Goal: Task Accomplishment & Management: Use online tool/utility

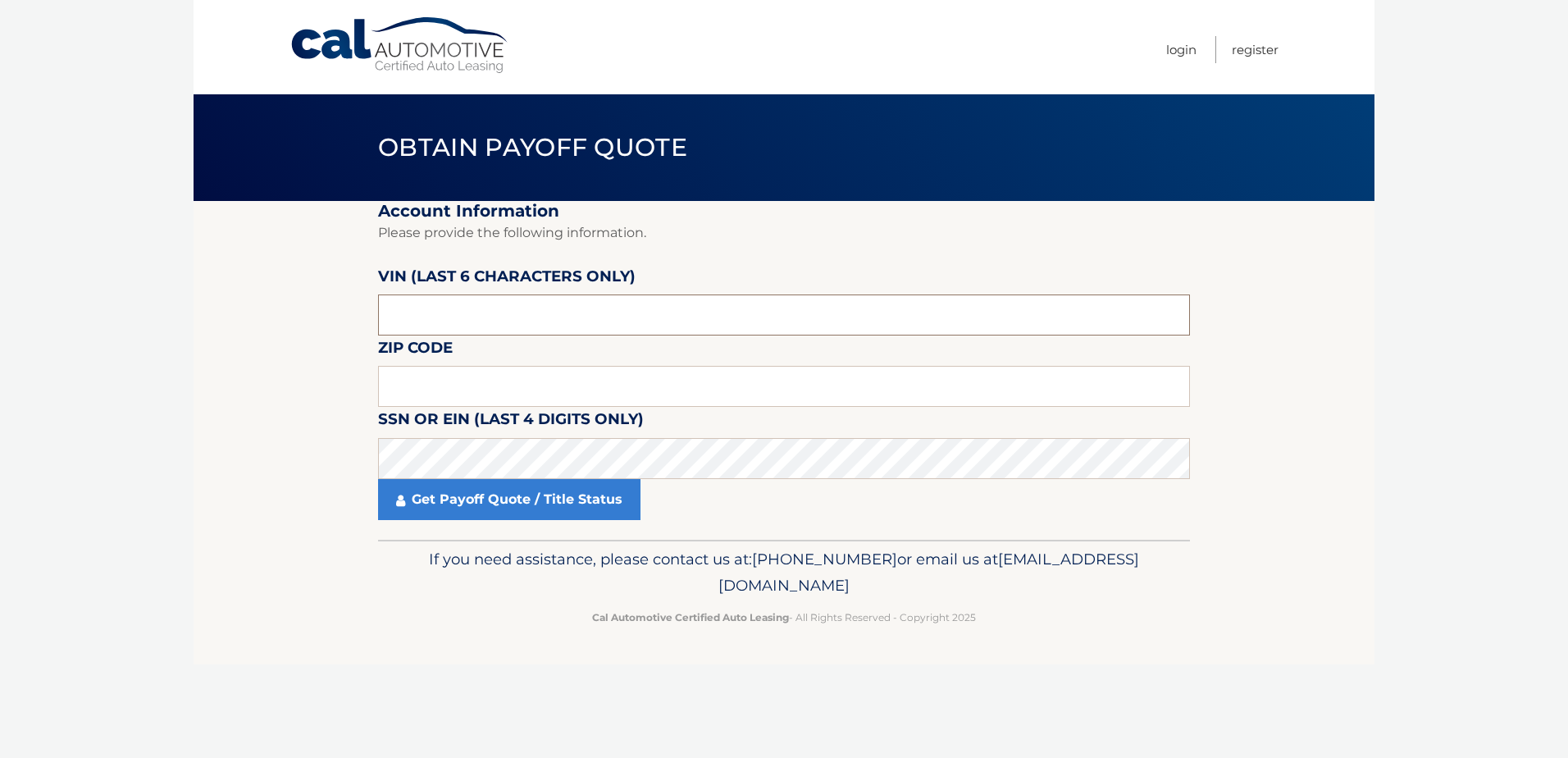
click at [464, 313] on input "text" at bounding box center [784, 315] width 812 height 41
click at [571, 378] on input "text" at bounding box center [784, 386] width 812 height 41
type input "18974"
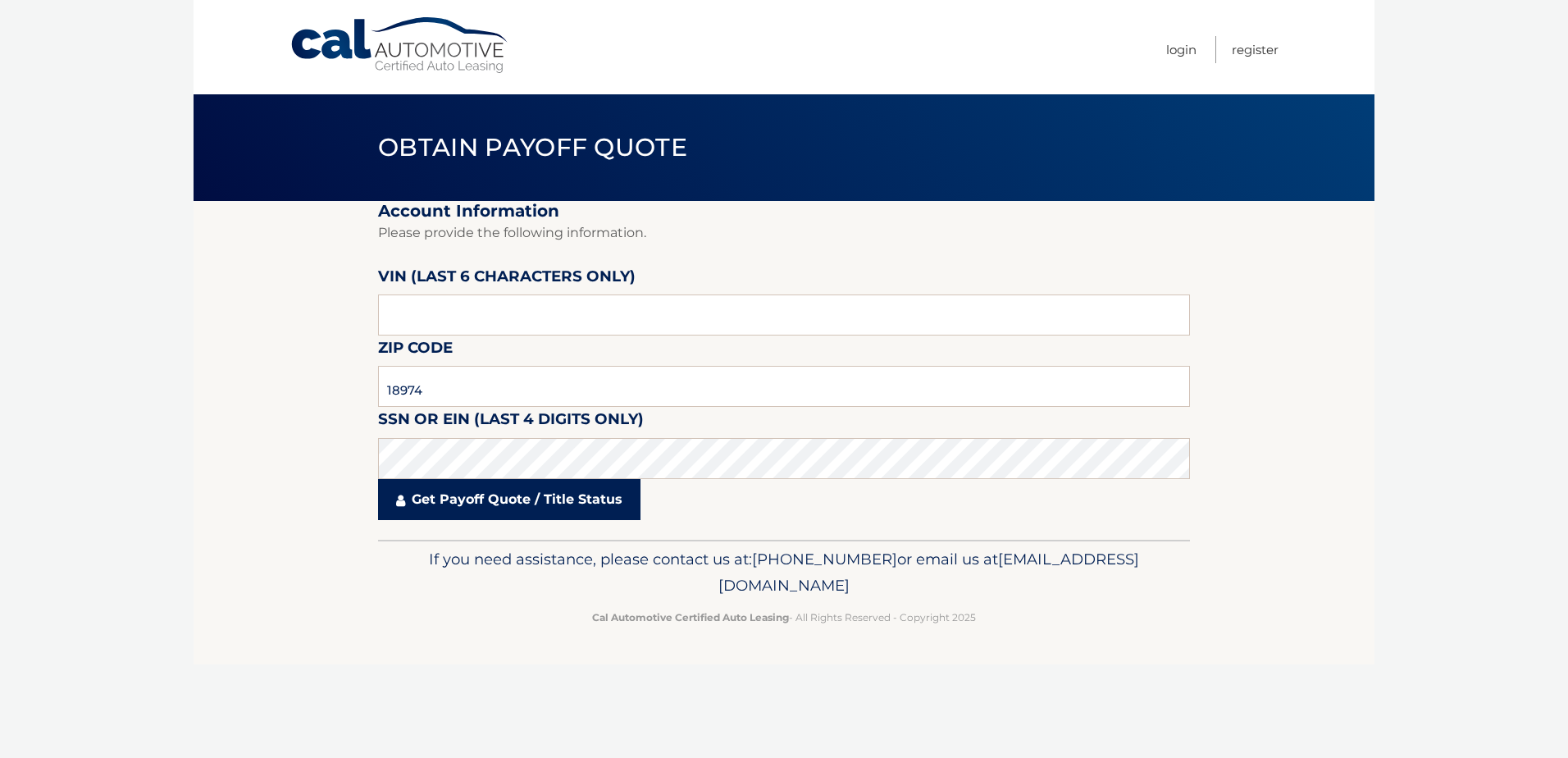
click at [455, 507] on link "Get Payoff Quote / Title Status" at bounding box center [509, 499] width 262 height 41
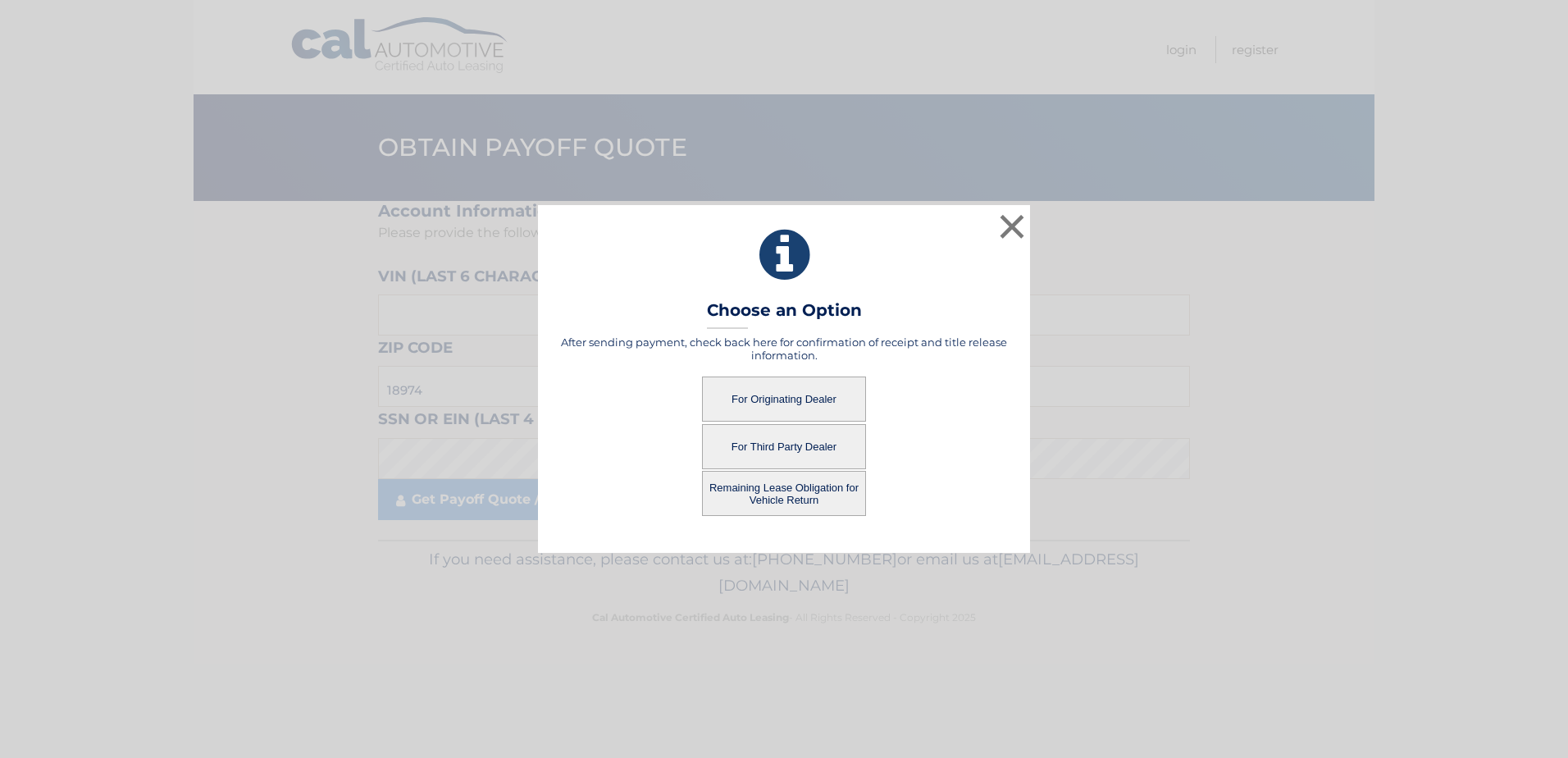
click at [780, 390] on button "For Originating Dealer" at bounding box center [784, 399] width 164 height 45
click at [782, 398] on button "For Originating Dealer" at bounding box center [784, 399] width 164 height 45
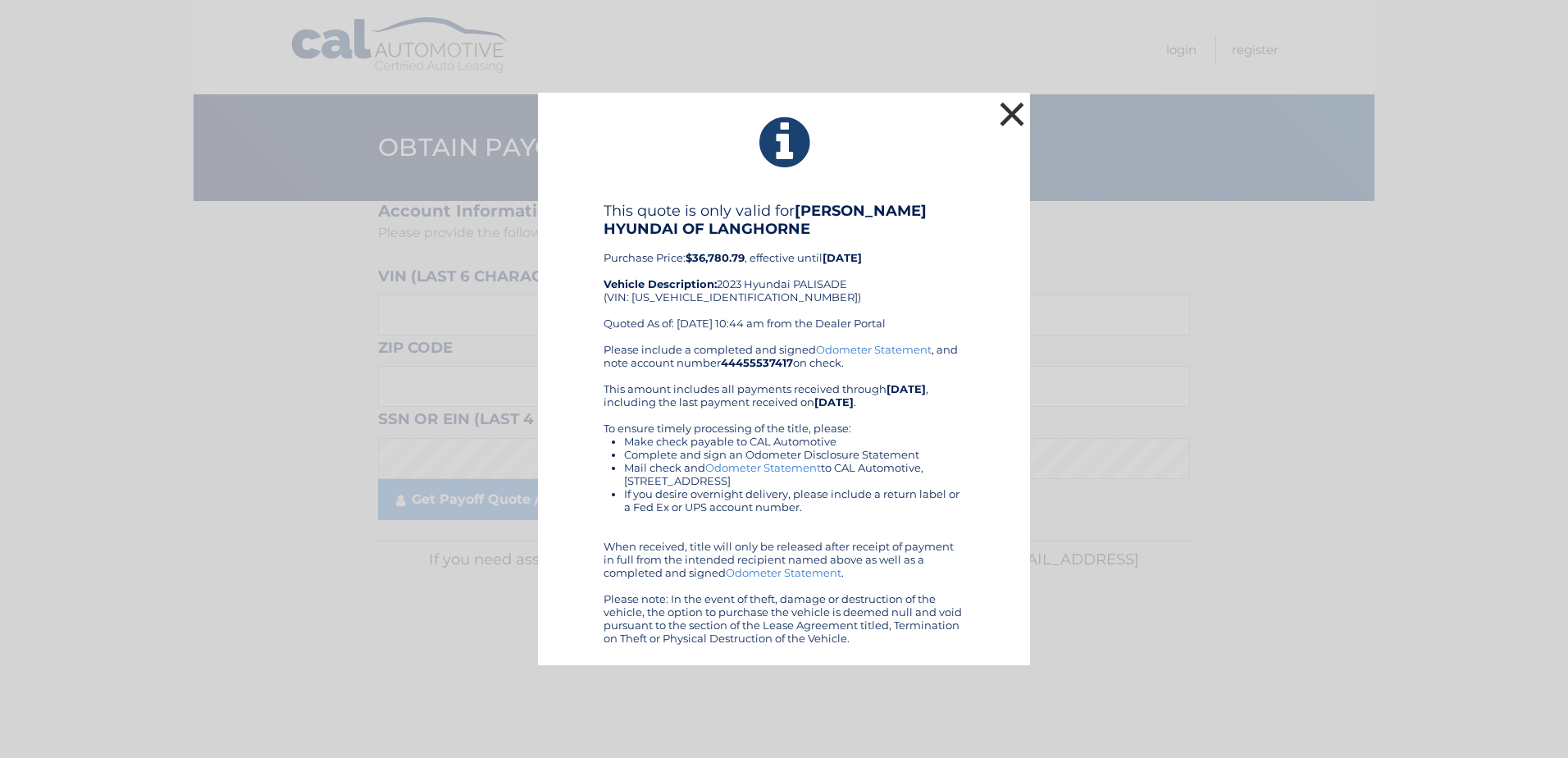
click at [1012, 114] on button "×" at bounding box center [1013, 114] width 33 height 33
